Goal: Obtain resource: Obtain resource

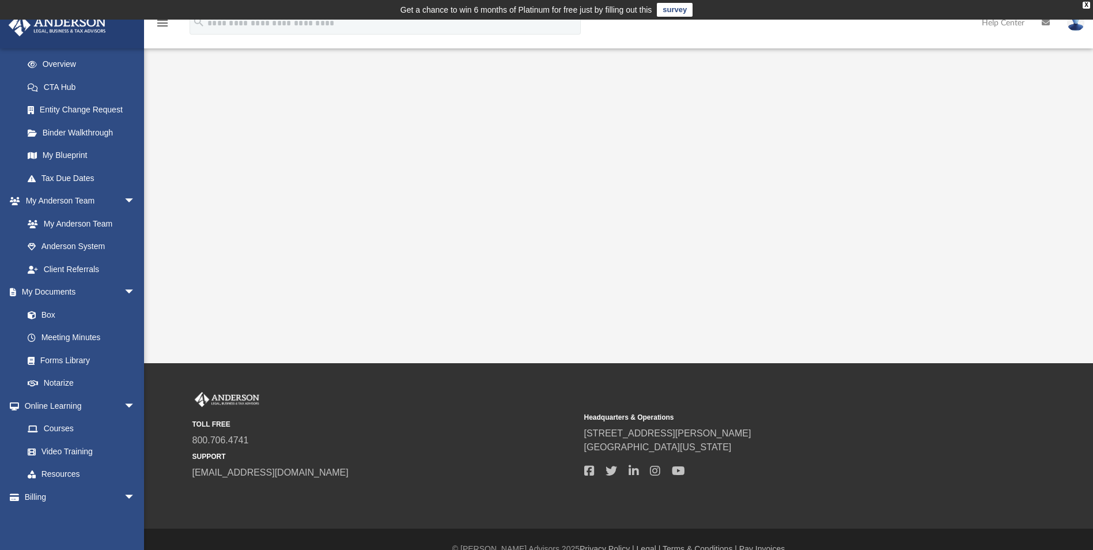
scroll to position [173, 0]
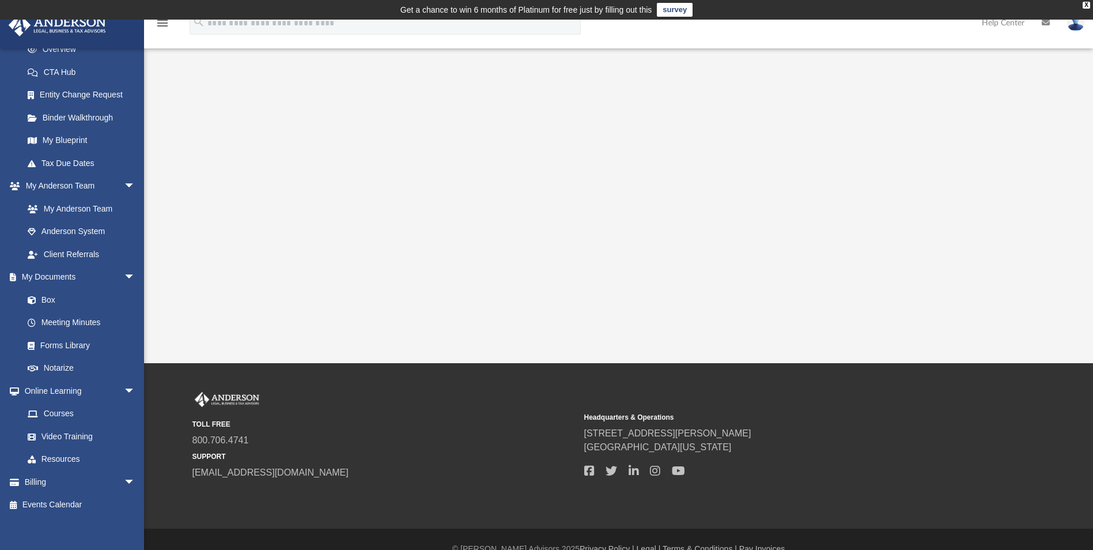
click at [49, 296] on link "Box" at bounding box center [78, 299] width 125 height 23
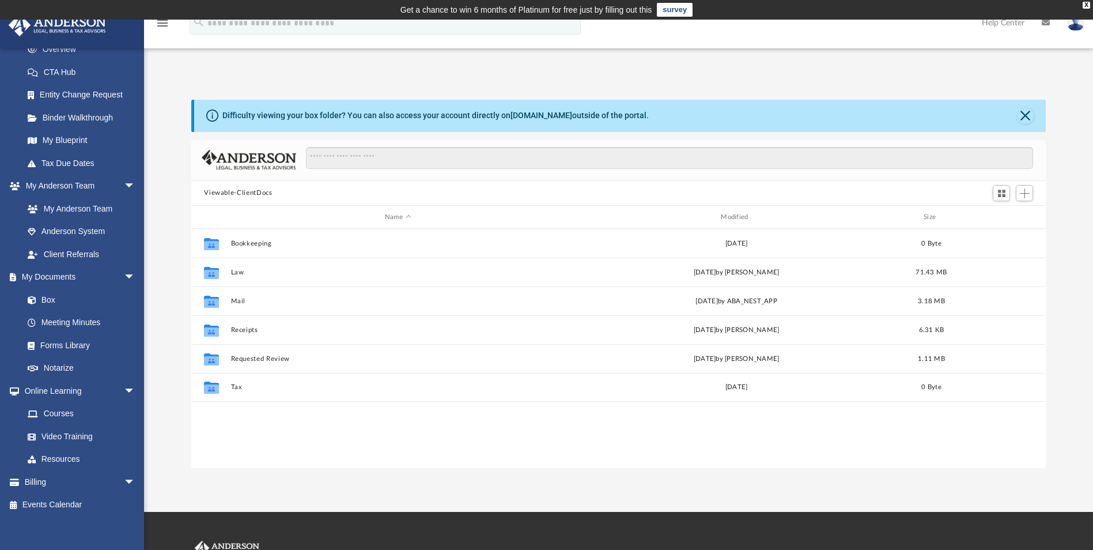
scroll to position [254, 846]
click at [76, 348] on link "Forms Library" at bounding box center [78, 345] width 125 height 23
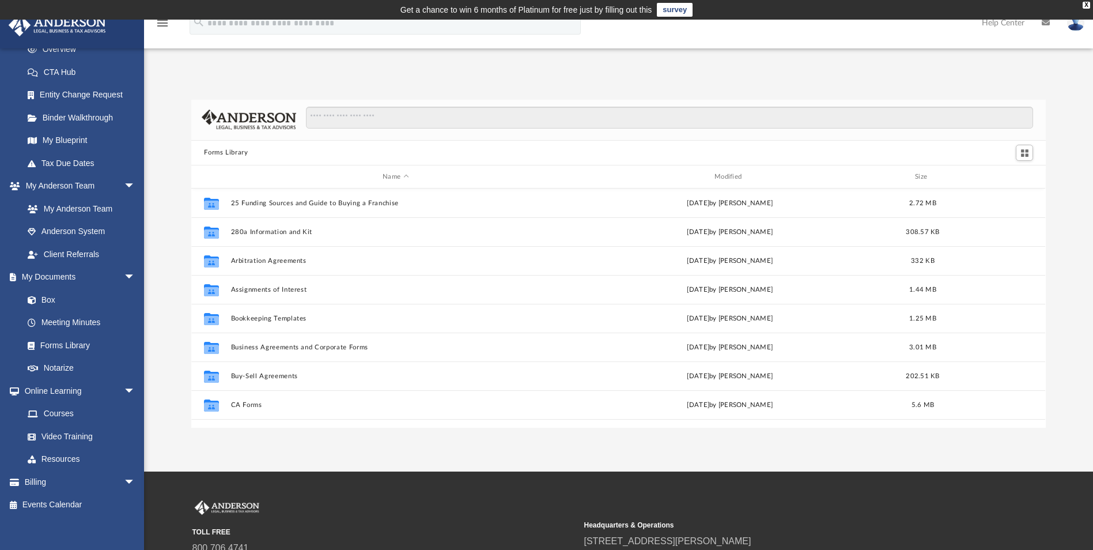
scroll to position [254, 846]
click at [294, 293] on button "Assignments of Interest" at bounding box center [396, 289] width 330 height 7
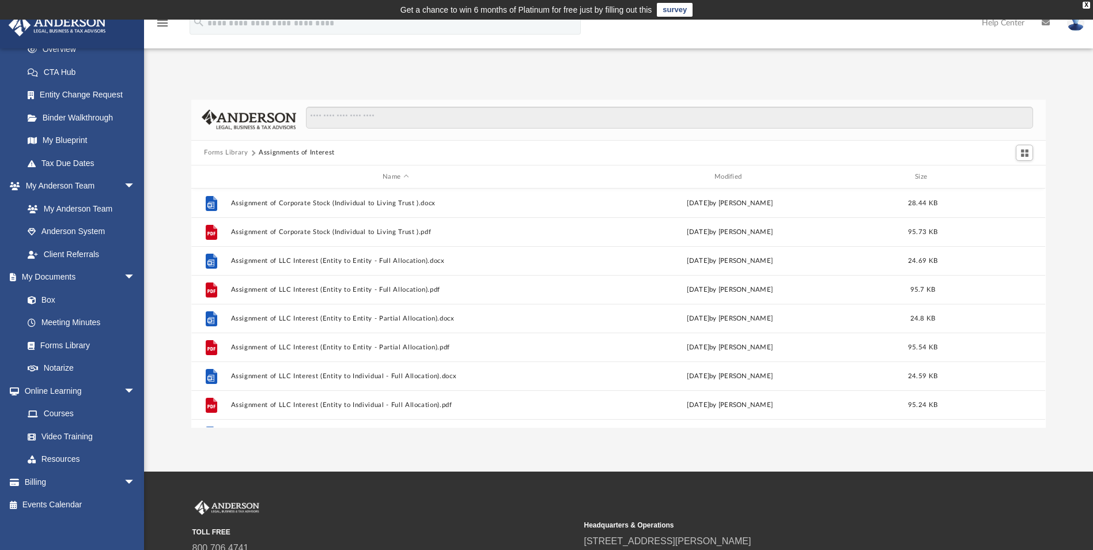
click at [74, 233] on link "Anderson System" at bounding box center [81, 231] width 131 height 23
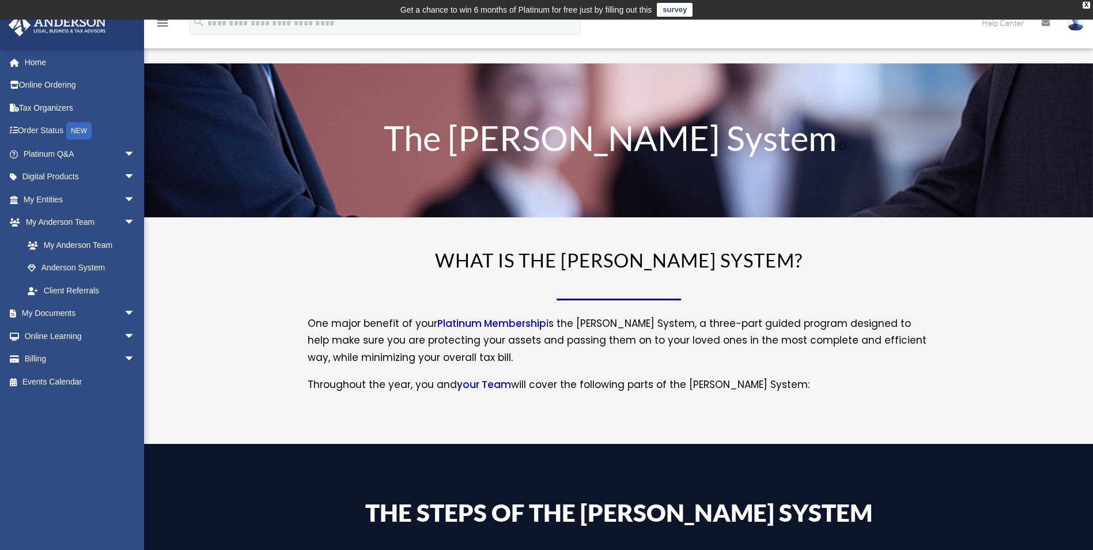
click at [64, 269] on link "Anderson System" at bounding box center [81, 267] width 131 height 23
click at [64, 317] on link "My Documents arrow_drop_down" at bounding box center [80, 313] width 145 height 23
click at [124, 311] on span "arrow_drop_down" at bounding box center [135, 314] width 23 height 24
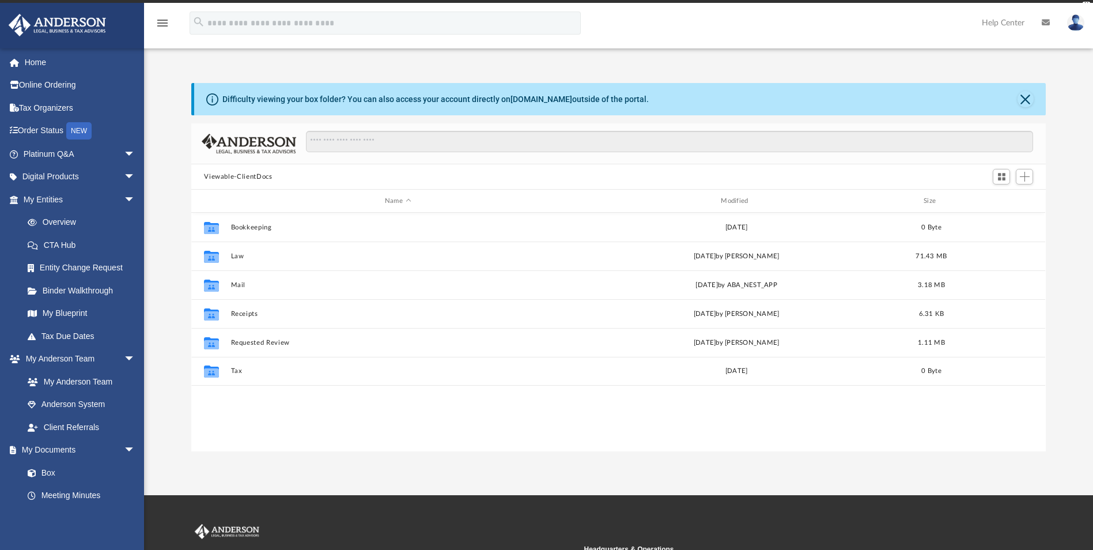
scroll to position [254, 846]
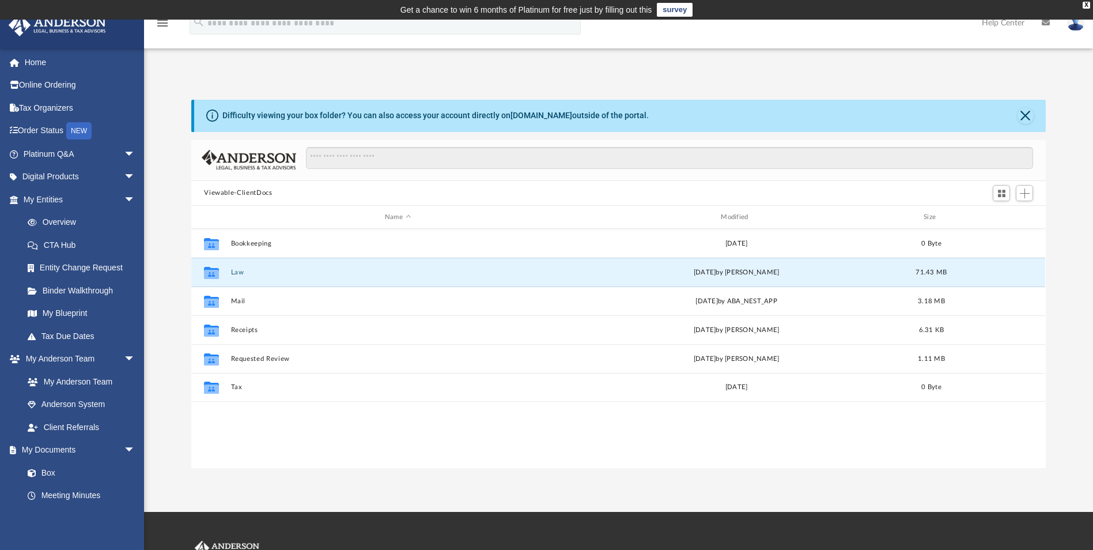
click at [235, 273] on button "Law" at bounding box center [398, 272] width 334 height 7
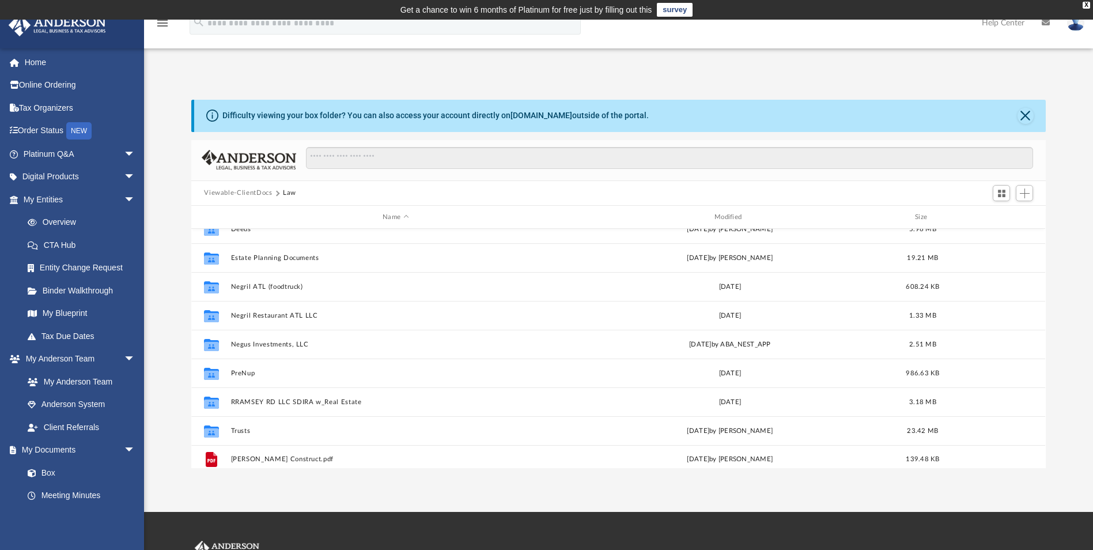
scroll to position [251, 0]
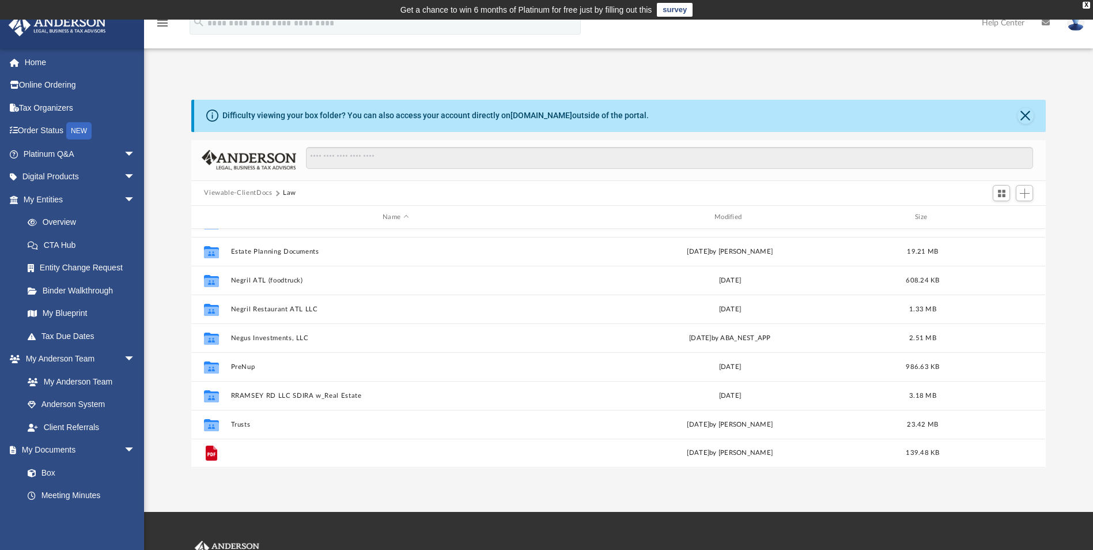
click at [281, 454] on button "[PERSON_NAME] Construct.pdf" at bounding box center [396, 452] width 330 height 7
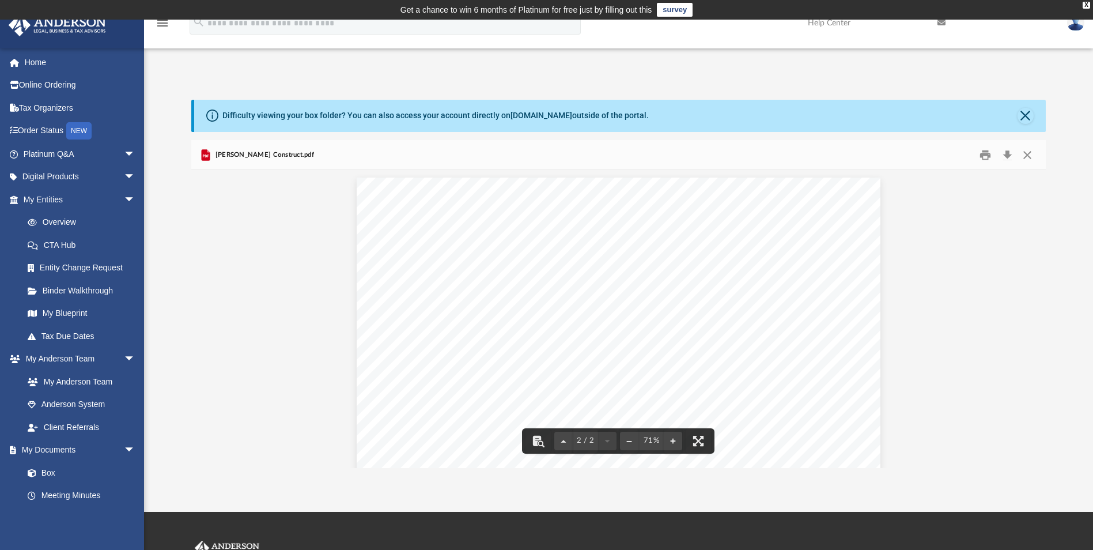
scroll to position [326, 0]
click at [1026, 154] on button "Close" at bounding box center [1027, 155] width 21 height 18
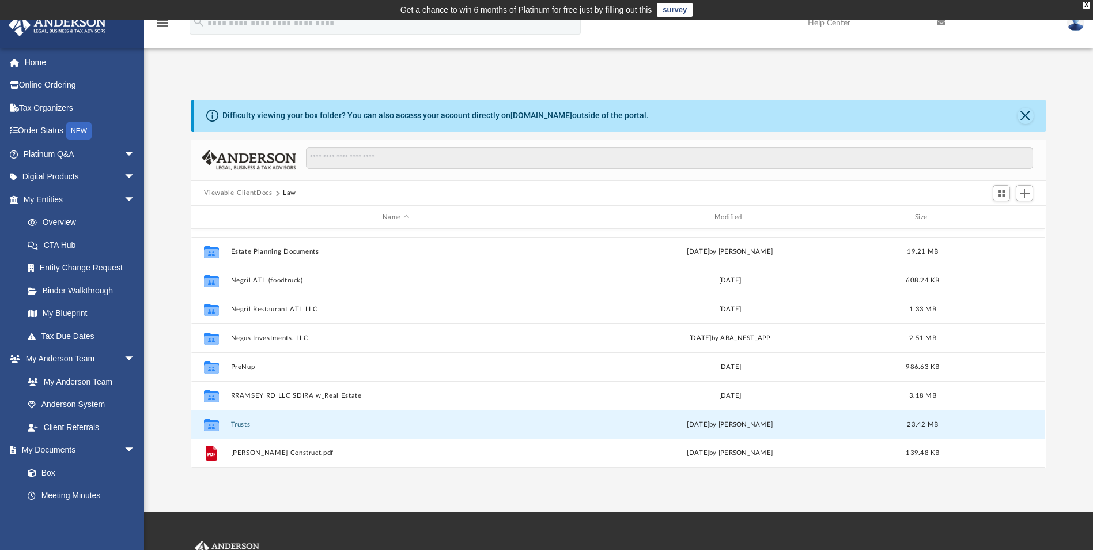
click at [243, 424] on button "Trusts" at bounding box center [396, 424] width 330 height 7
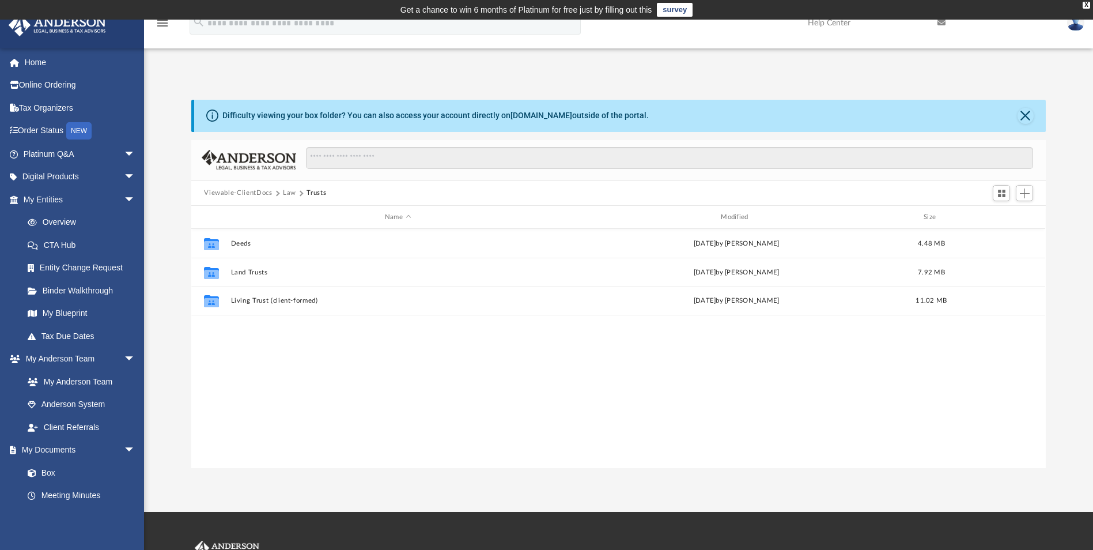
scroll to position [0, 0]
click at [289, 194] on button "Law" at bounding box center [289, 193] width 13 height 10
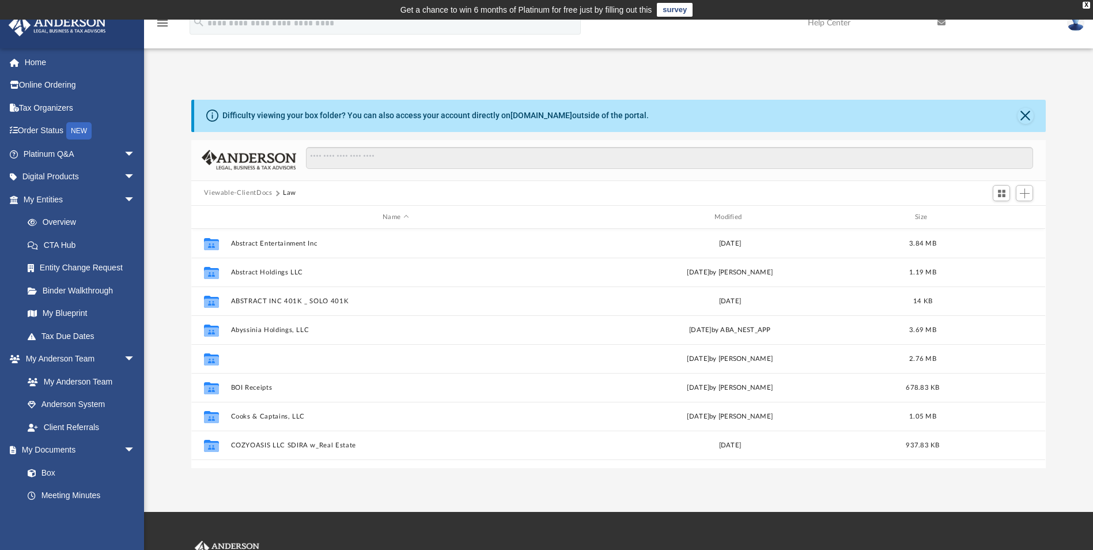
click at [273, 361] on button "Best [PERSON_NAME] Group Holdings LLC _ Rental Property" at bounding box center [396, 358] width 330 height 7
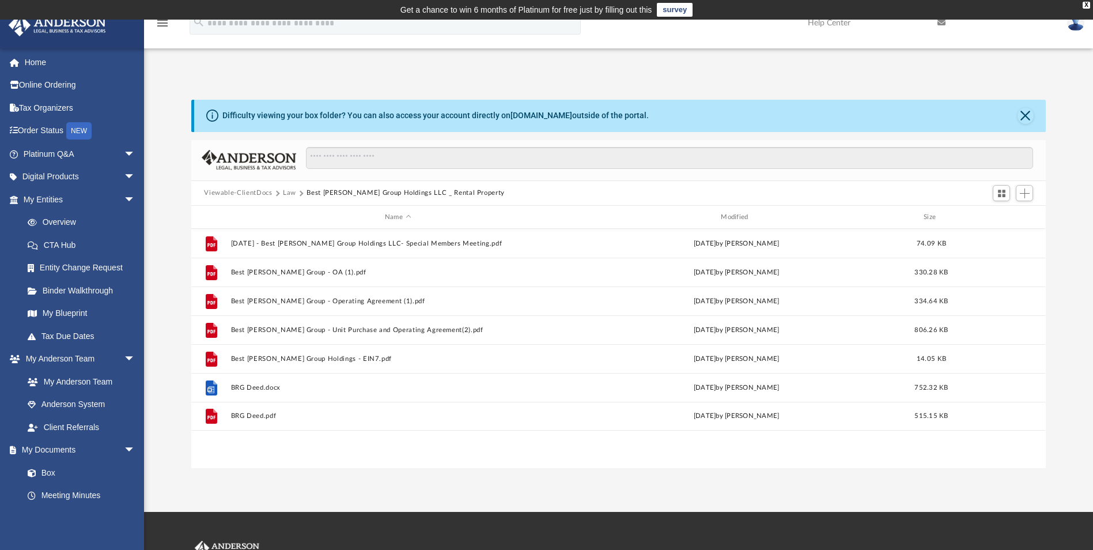
click at [290, 195] on button "Law" at bounding box center [289, 193] width 13 height 10
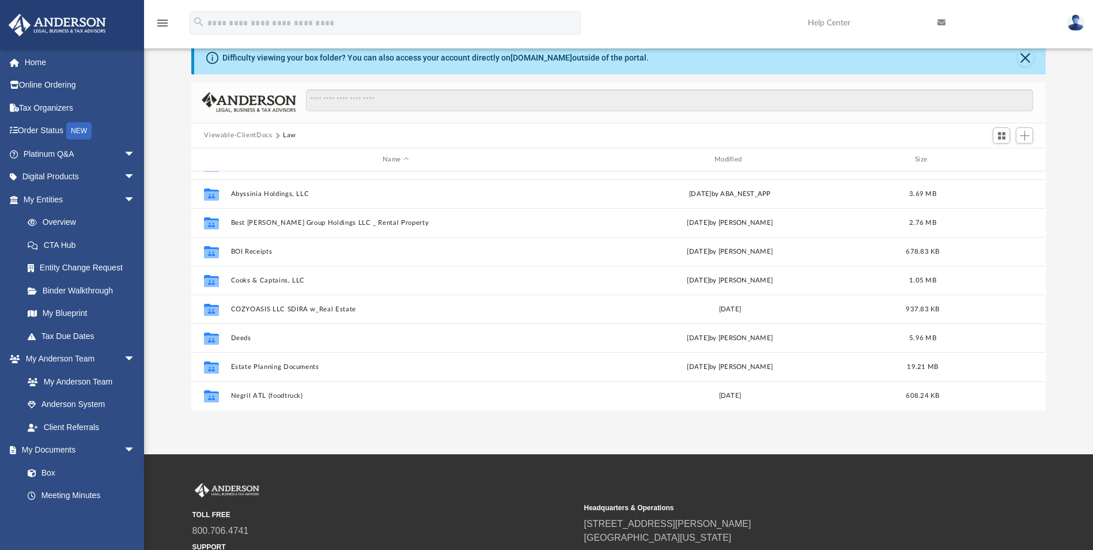
scroll to position [21, 0]
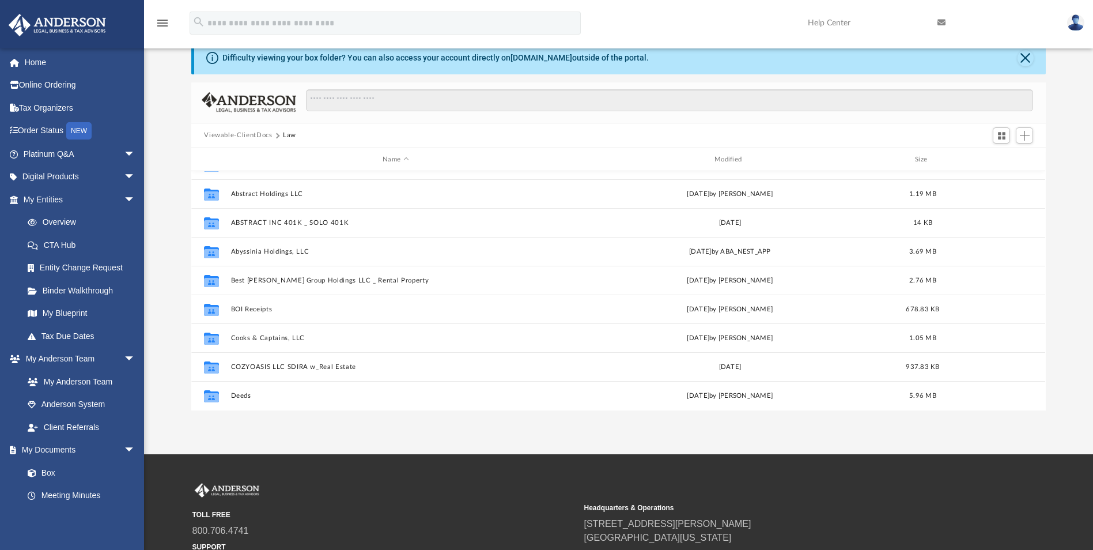
click at [73, 313] on link "My Blueprint" at bounding box center [81, 313] width 131 height 23
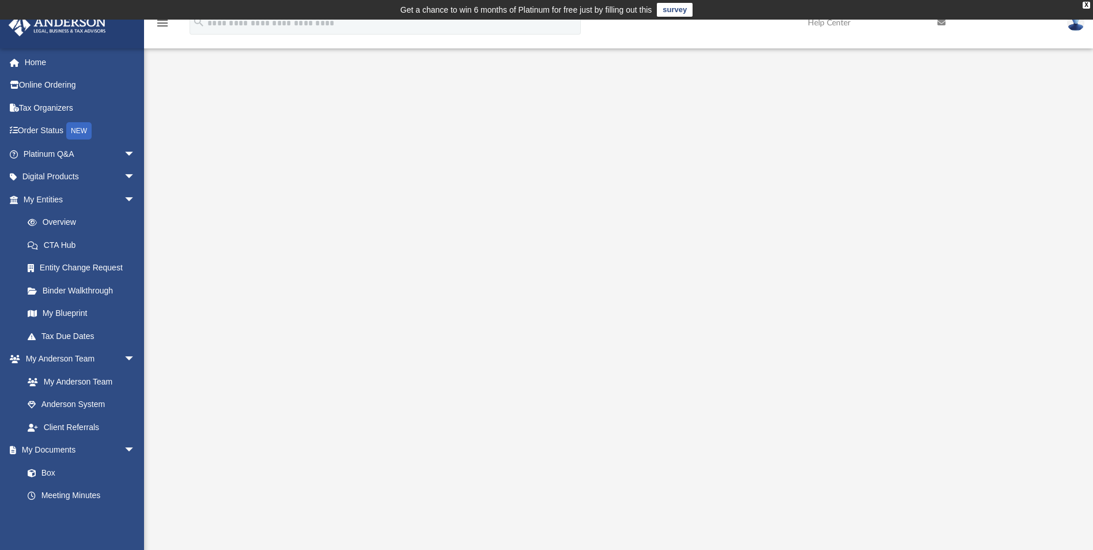
click at [1059, 284] on div at bounding box center [618, 330] width 949 height 461
